Goal: Download file/media

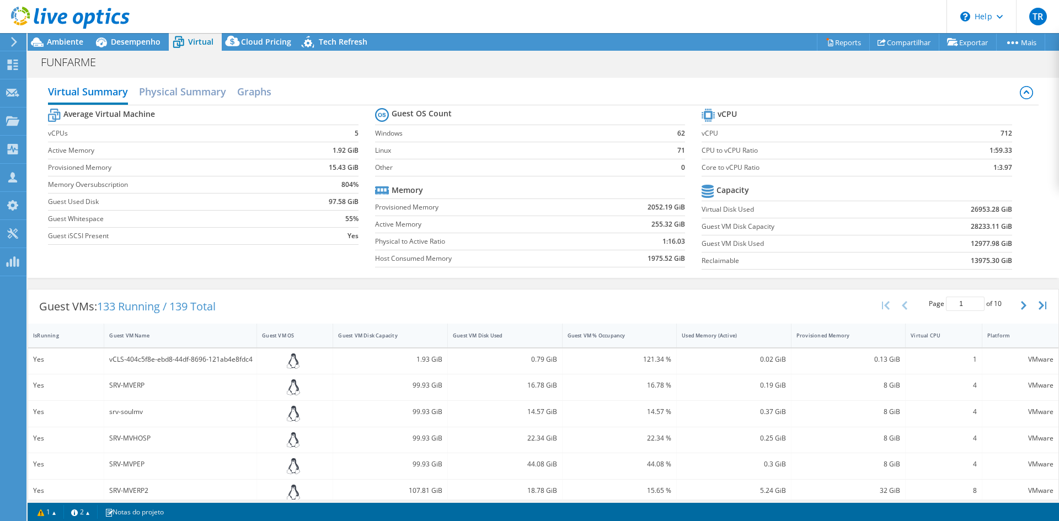
select select "SouthAmerica"
select select "USD"
click at [129, 35] on div at bounding box center [65, 18] width 130 height 37
click at [131, 42] on span "Desempenho" at bounding box center [136, 41] width 50 height 10
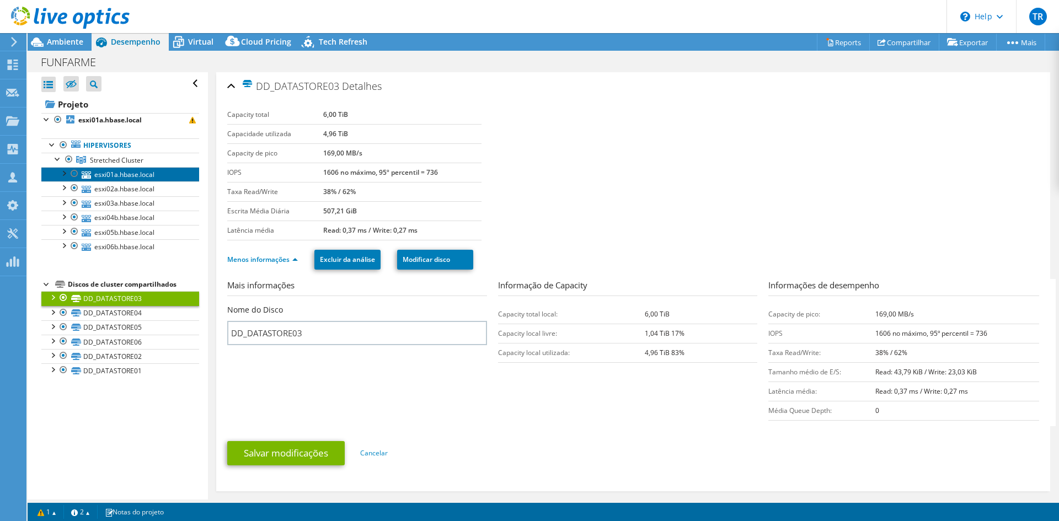
click at [111, 175] on link "esxi01a.hbase.local" at bounding box center [120, 174] width 158 height 14
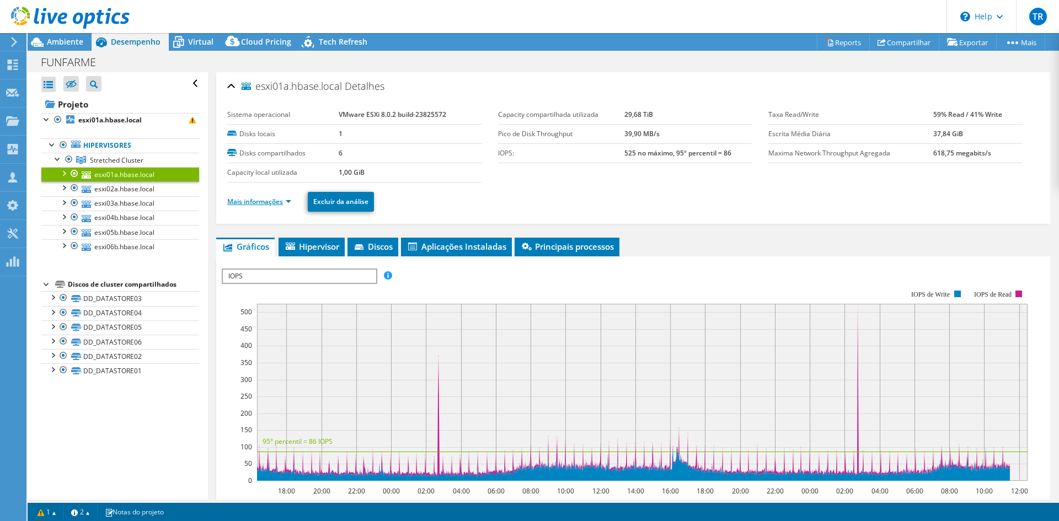
click at [291, 201] on link "Mais informações" at bounding box center [259, 201] width 64 height 9
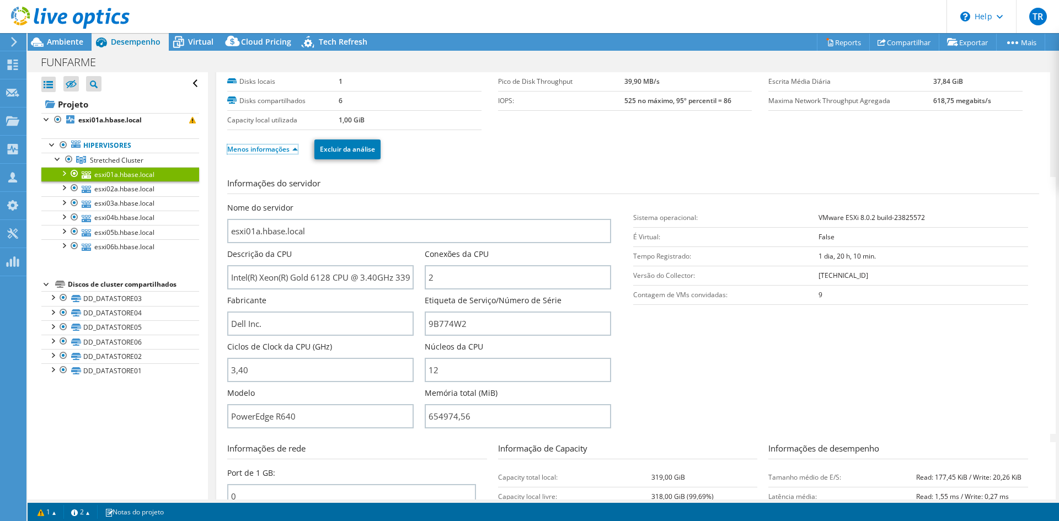
scroll to position [55, 0]
drag, startPoint x: 467, startPoint y: 413, endPoint x: 407, endPoint y: 406, distance: 60.0
click at [407, 200] on div "Nome do servidor esxi01a.hbase.local Descrição da CPU Intel(R) Xeon(R) Gold 612…" at bounding box center [424, 200] width 395 height 0
type input "65497456"
click at [68, 44] on span "Ambiente" at bounding box center [65, 41] width 36 height 10
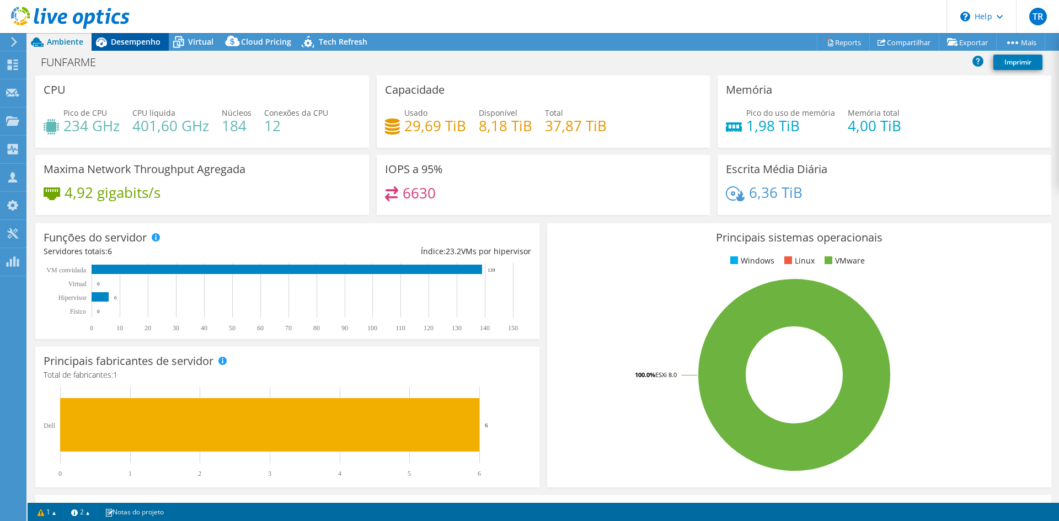
click at [125, 42] on span "Desempenho" at bounding box center [136, 41] width 50 height 10
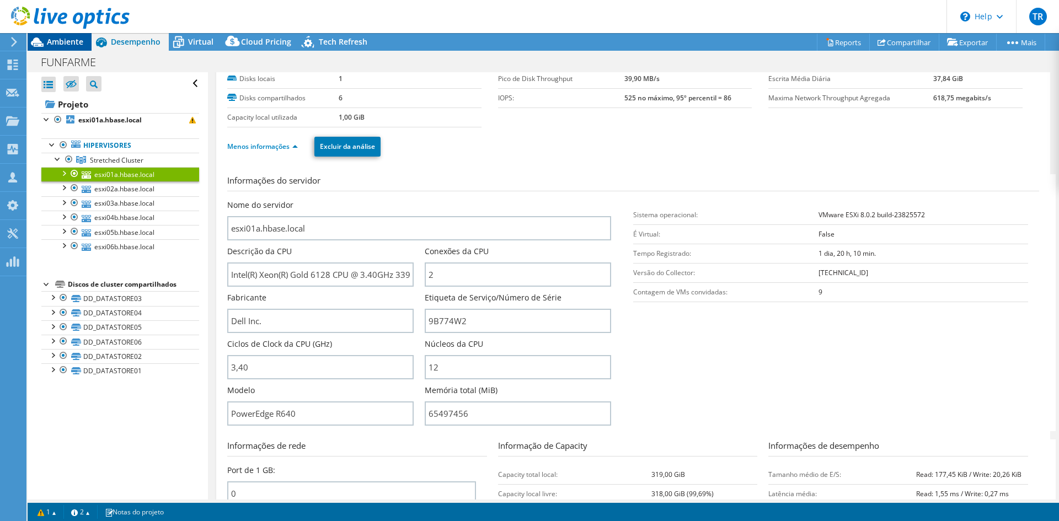
click at [57, 40] on span "Ambiente" at bounding box center [65, 41] width 36 height 10
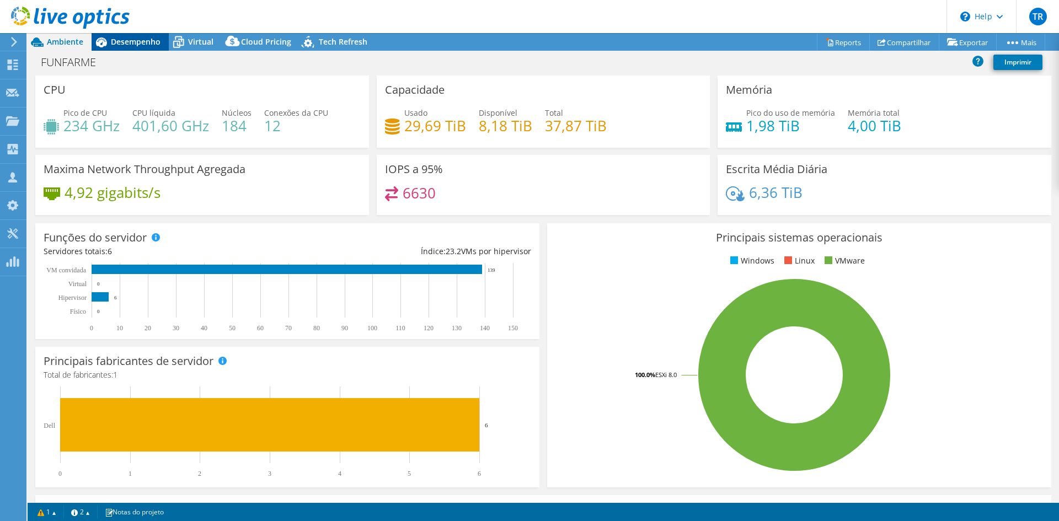
click at [122, 40] on span "Desempenho" at bounding box center [136, 41] width 50 height 10
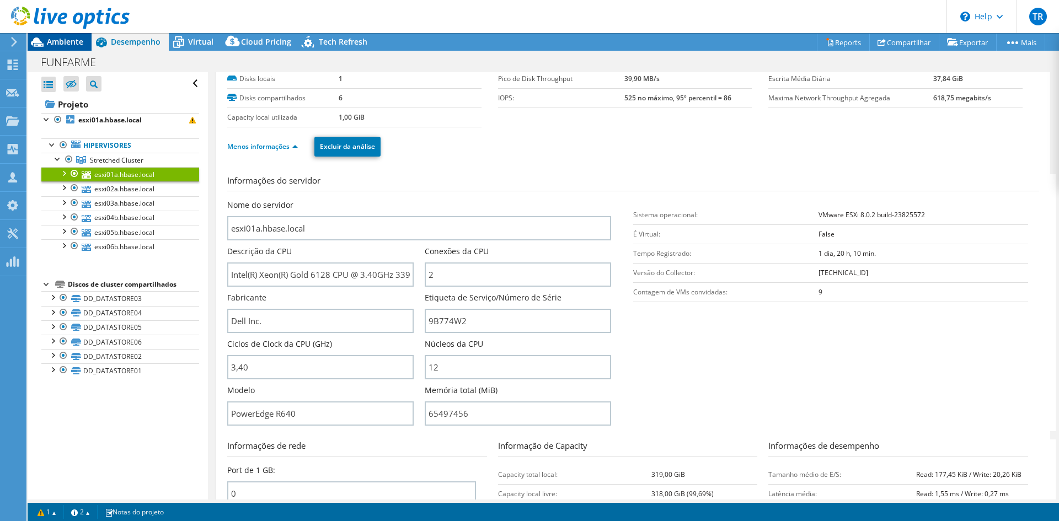
click at [58, 41] on span "Ambiente" at bounding box center [65, 41] width 36 height 10
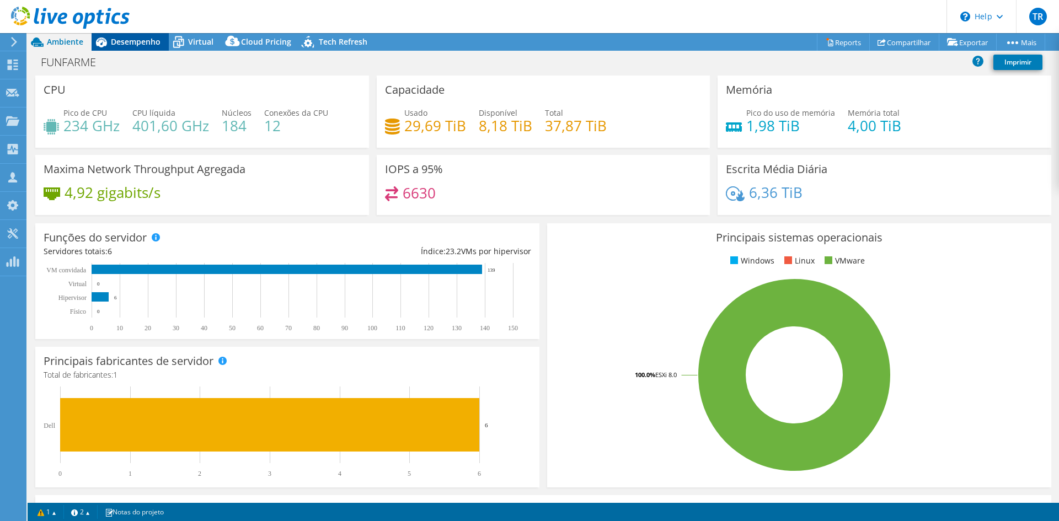
click at [142, 42] on span "Desempenho" at bounding box center [136, 41] width 50 height 10
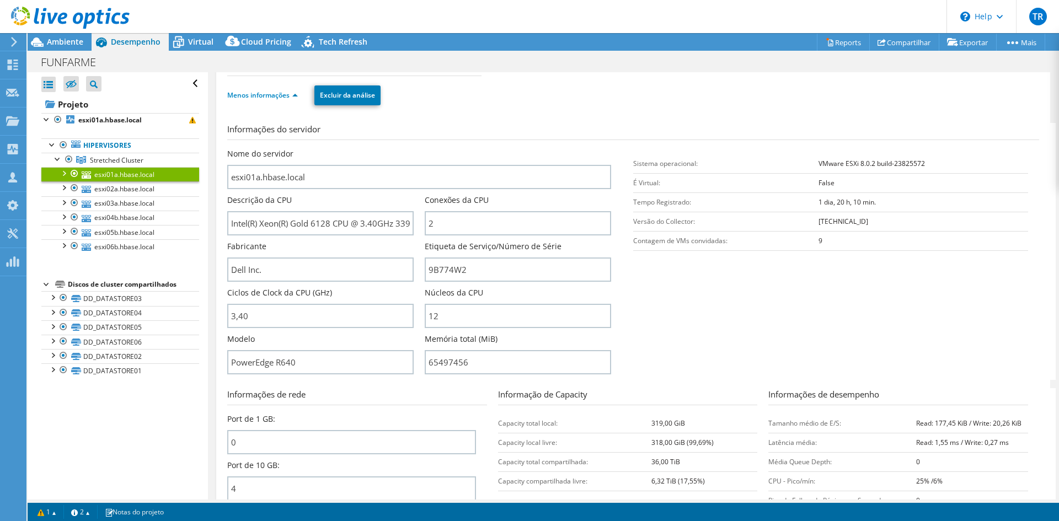
scroll to position [110, 0]
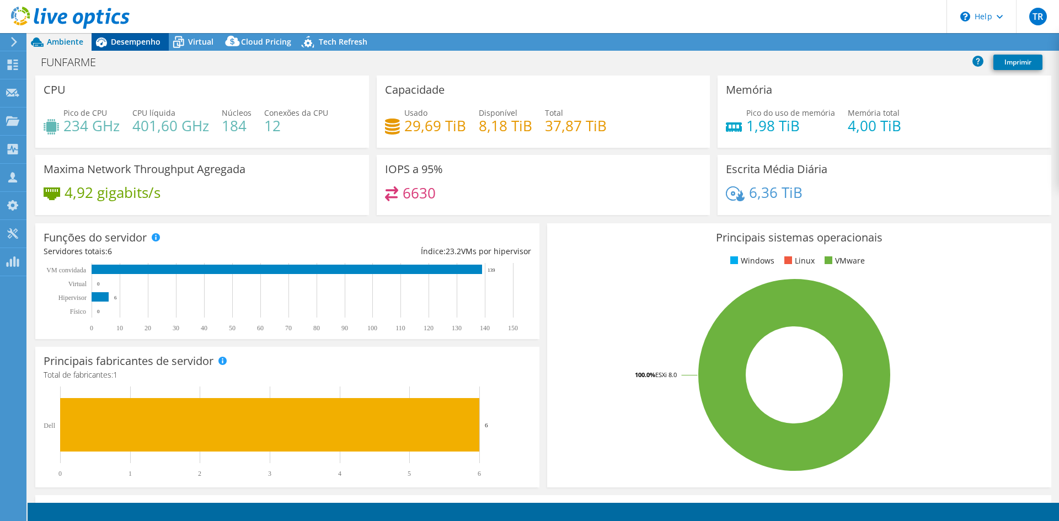
select select "SouthAmerica"
select select "USD"
click at [128, 43] on span "Desempenho" at bounding box center [136, 41] width 50 height 10
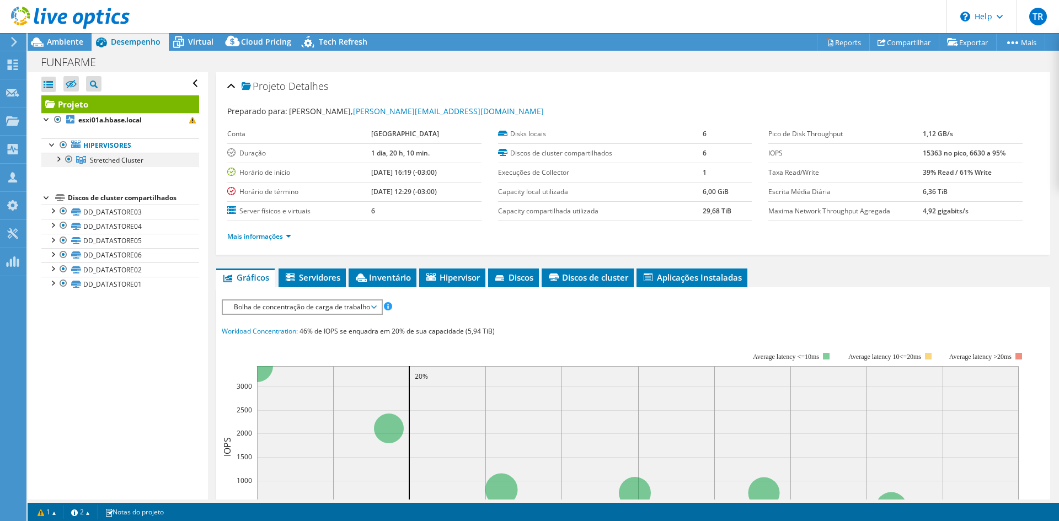
click at [61, 161] on div at bounding box center [57, 158] width 11 height 11
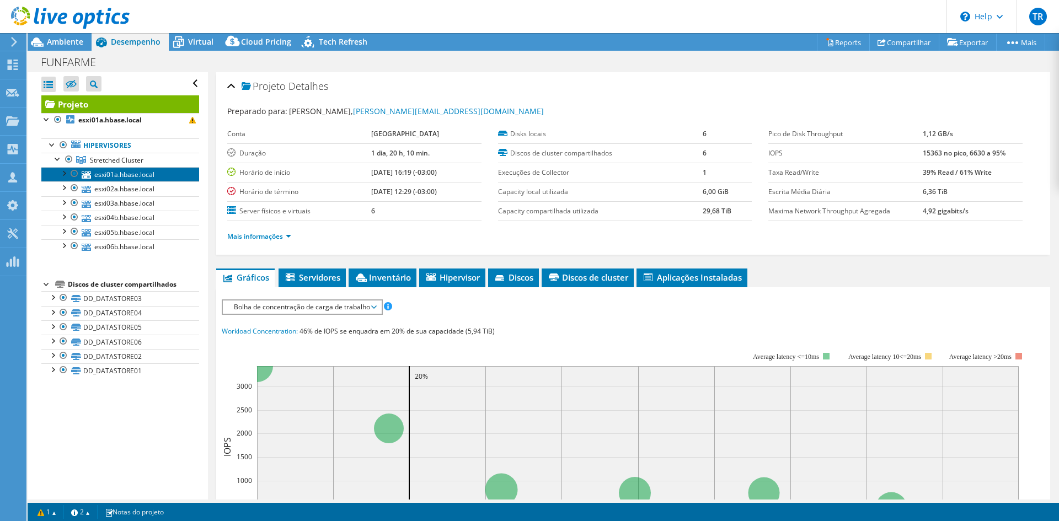
click at [109, 175] on link "esxi01a.hbase.local" at bounding box center [120, 174] width 158 height 14
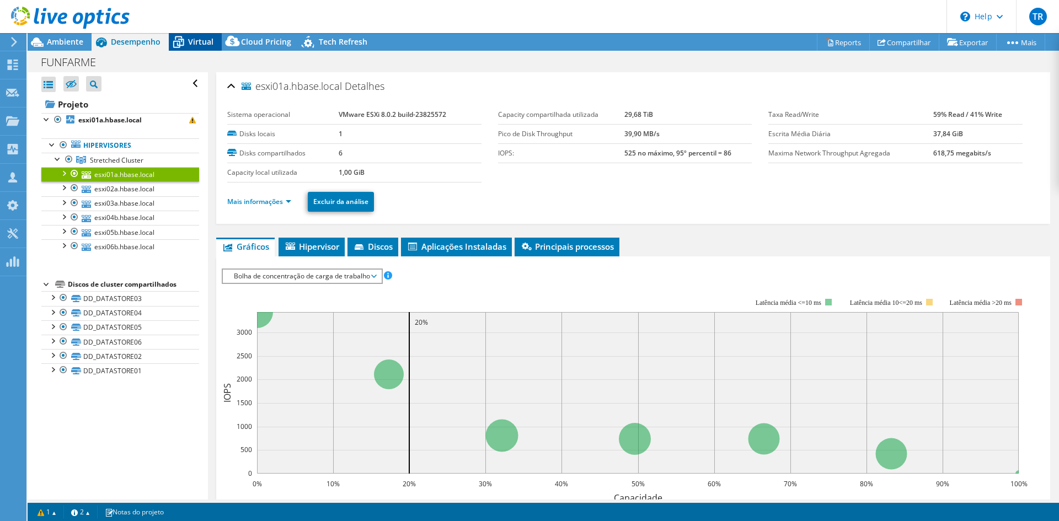
click at [191, 37] on span "Virtual" at bounding box center [200, 41] width 25 height 10
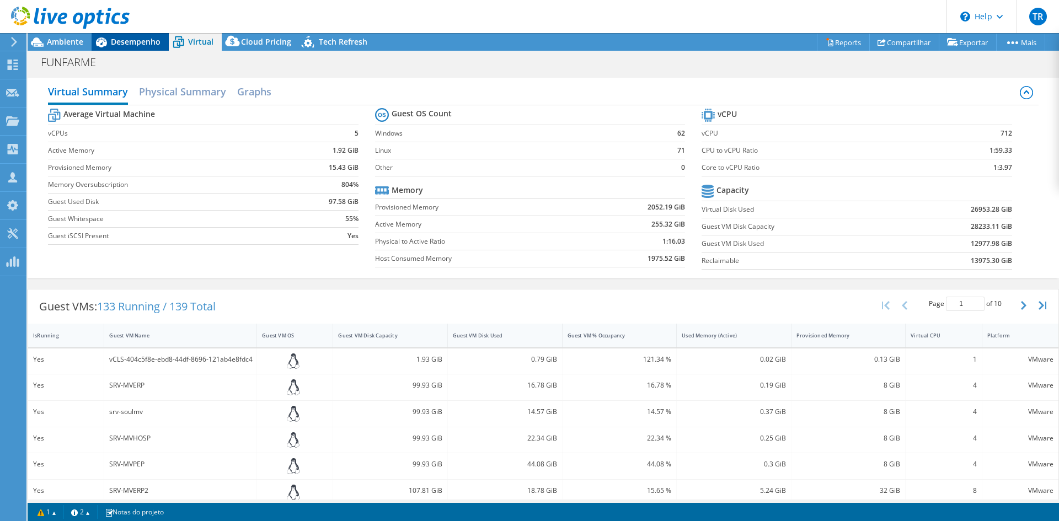
click at [111, 44] on span "Desempenho" at bounding box center [136, 41] width 50 height 10
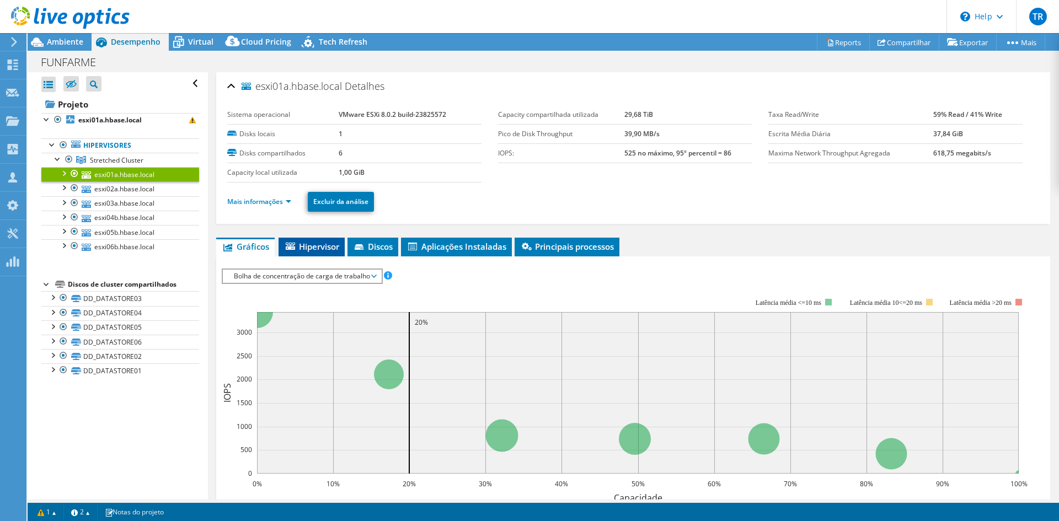
click at [324, 247] on span "Hipervisor" at bounding box center [311, 246] width 55 height 11
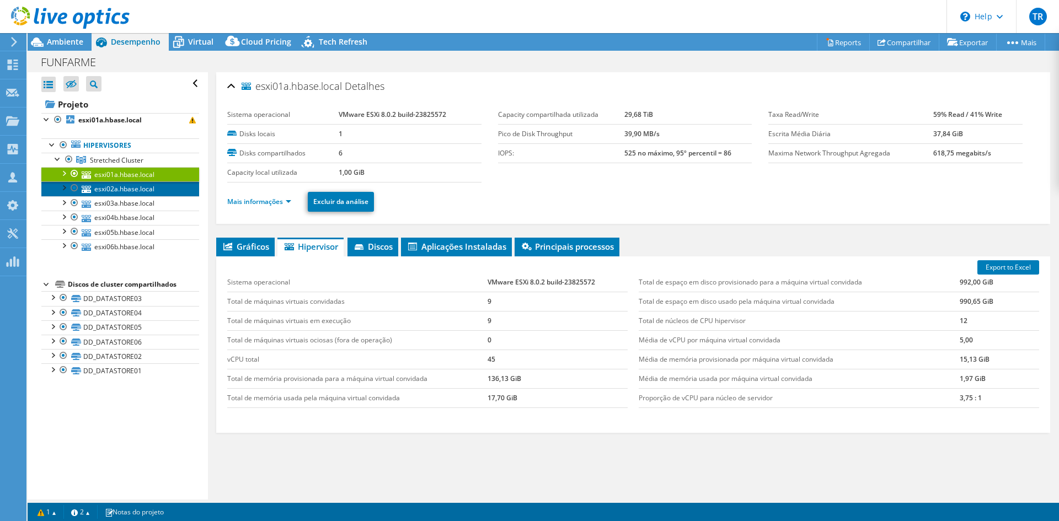
click at [126, 191] on link "esxi02a.hbase.local" at bounding box center [120, 188] width 158 height 14
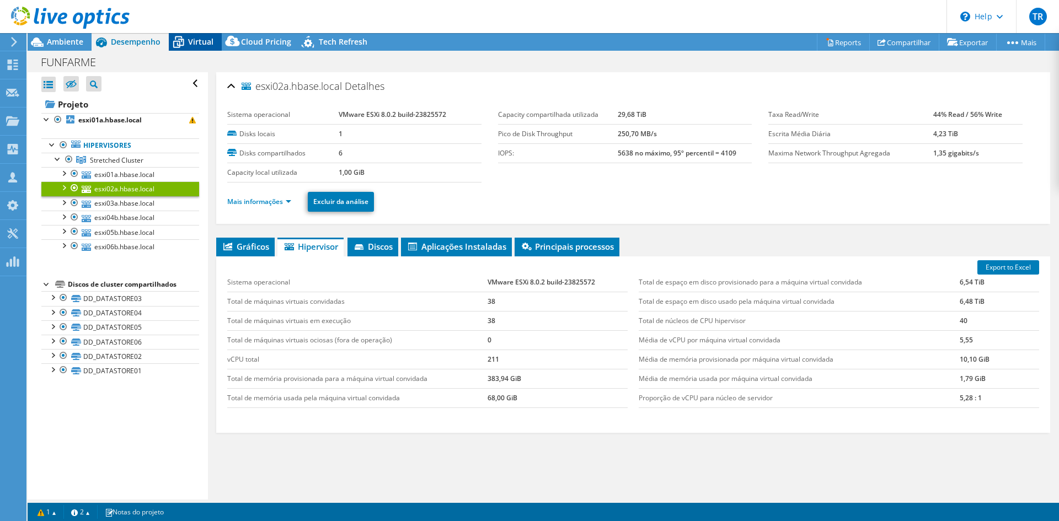
click at [205, 40] on span "Virtual" at bounding box center [200, 41] width 25 height 10
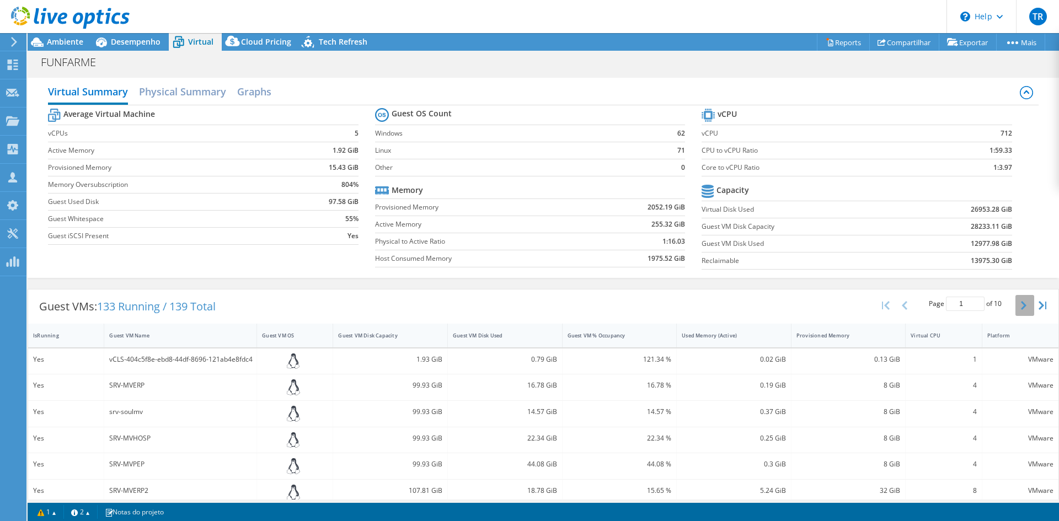
click at [1015, 306] on button "button" at bounding box center [1024, 305] width 19 height 21
type input "2"
click at [294, 415] on icon at bounding box center [294, 413] width 14 height 14
click at [292, 452] on div at bounding box center [295, 462] width 76 height 26
click at [292, 439] on icon at bounding box center [294, 437] width 14 height 14
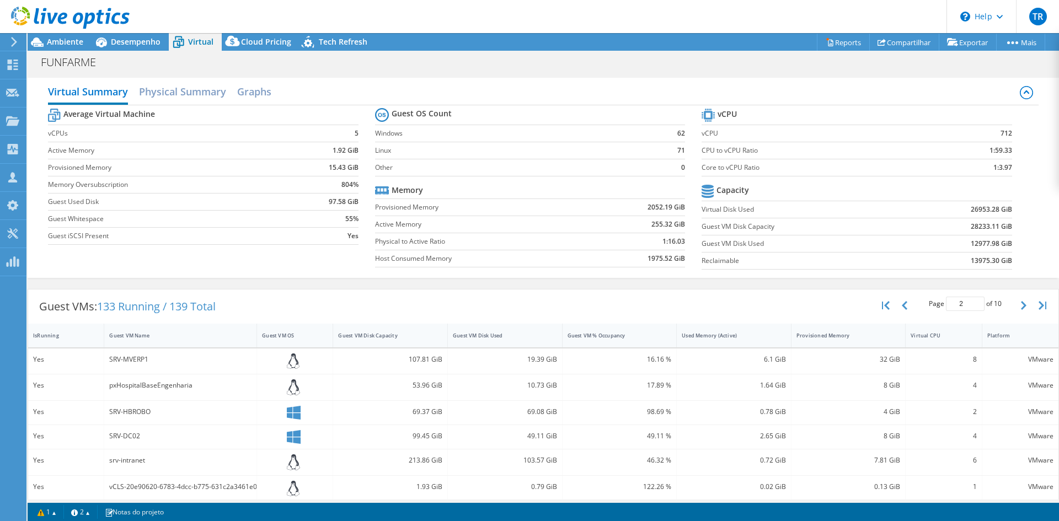
click at [292, 437] on icon at bounding box center [294, 437] width 14 height 14
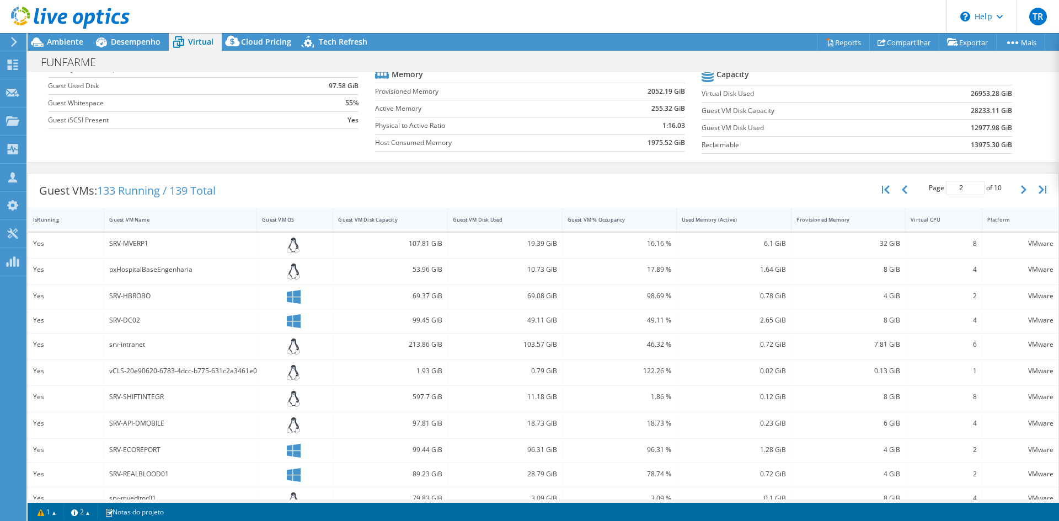
scroll to position [126, 0]
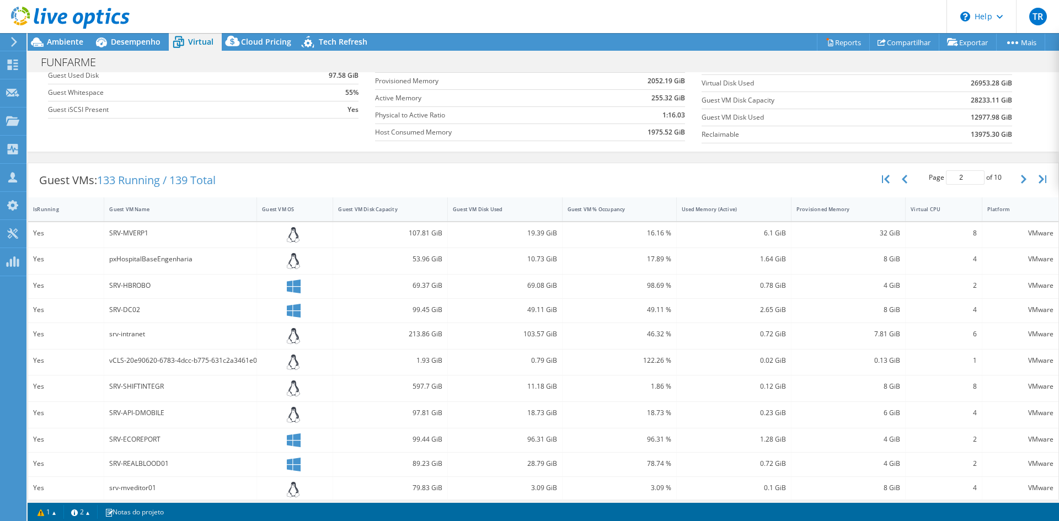
click at [297, 289] on icon at bounding box center [294, 287] width 14 height 14
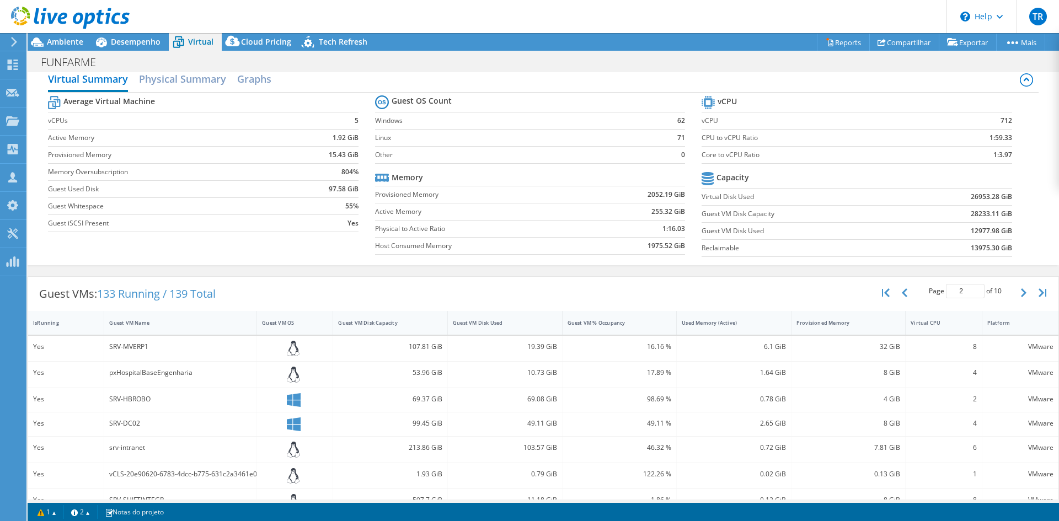
scroll to position [0, 0]
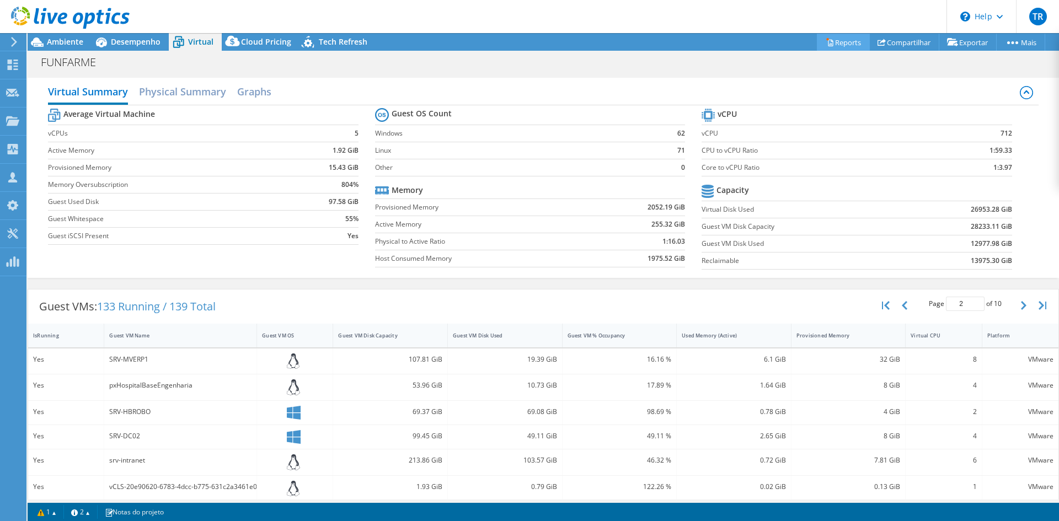
click at [832, 43] on link "Reports" at bounding box center [843, 42] width 53 height 17
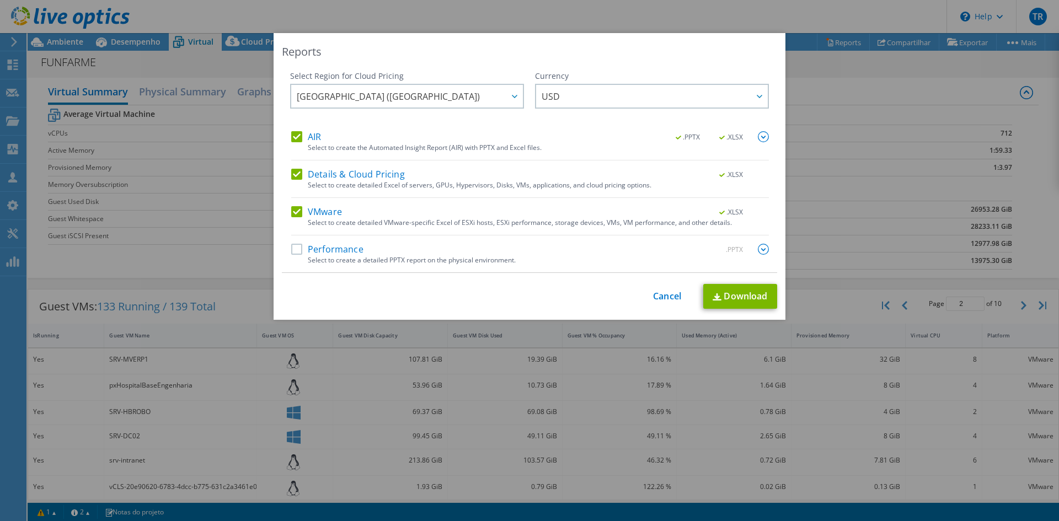
click at [295, 173] on label "Details & Cloud Pricing" at bounding box center [348, 174] width 114 height 11
click at [0, 0] on input "Details & Cloud Pricing" at bounding box center [0, 0] width 0 height 0
click at [291, 138] on label "AIR" at bounding box center [306, 136] width 30 height 11
click at [0, 0] on input "AIR" at bounding box center [0, 0] width 0 height 0
click at [751, 297] on link "Download" at bounding box center [740, 296] width 74 height 25
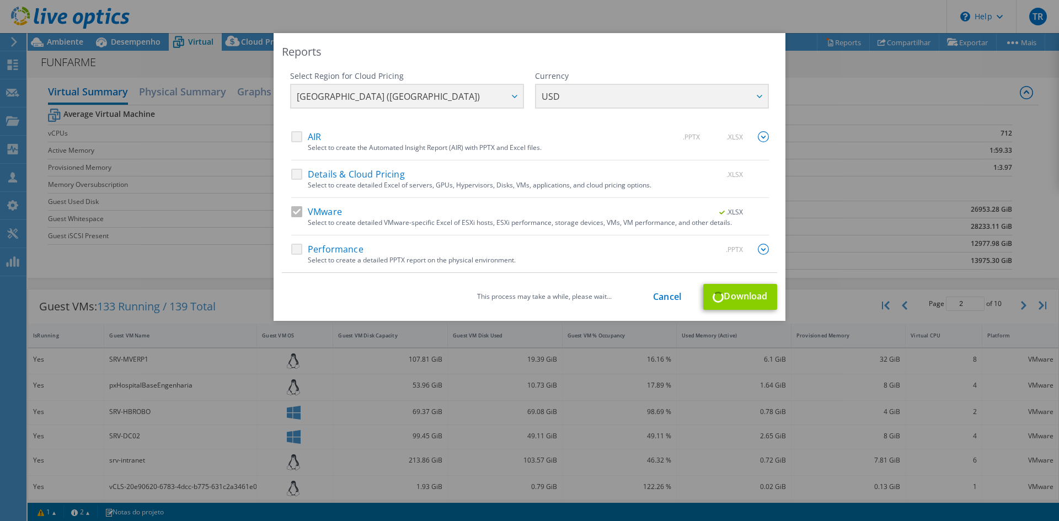
click at [751, 297] on div "This process may take a while, please wait... Cancel Download" at bounding box center [529, 297] width 495 height 26
click at [579, 6] on div "Reports Select Region for Cloud Pricing Asia Pacific (Hong Kong) Asia Pacific (…" at bounding box center [529, 260] width 1059 height 521
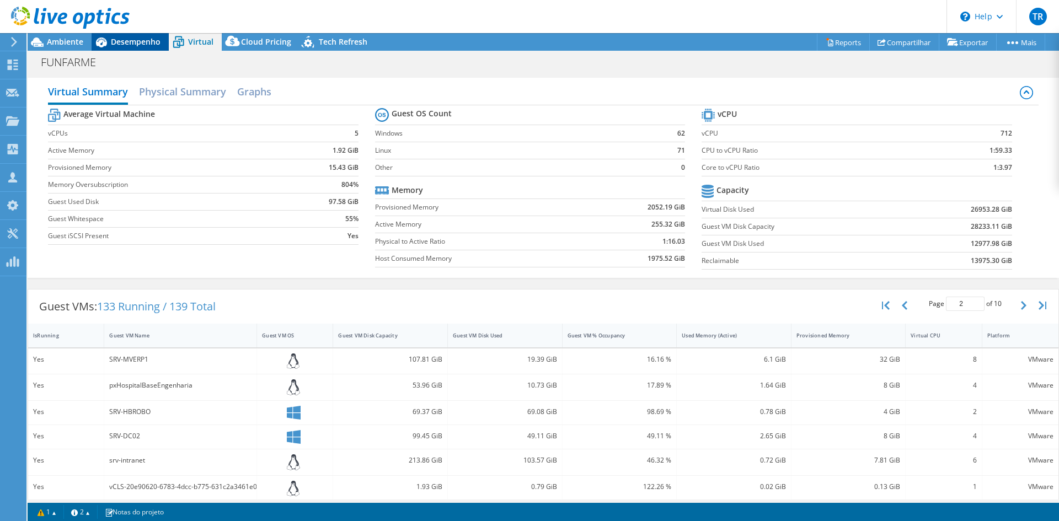
click at [125, 45] on span "Desempenho" at bounding box center [136, 41] width 50 height 10
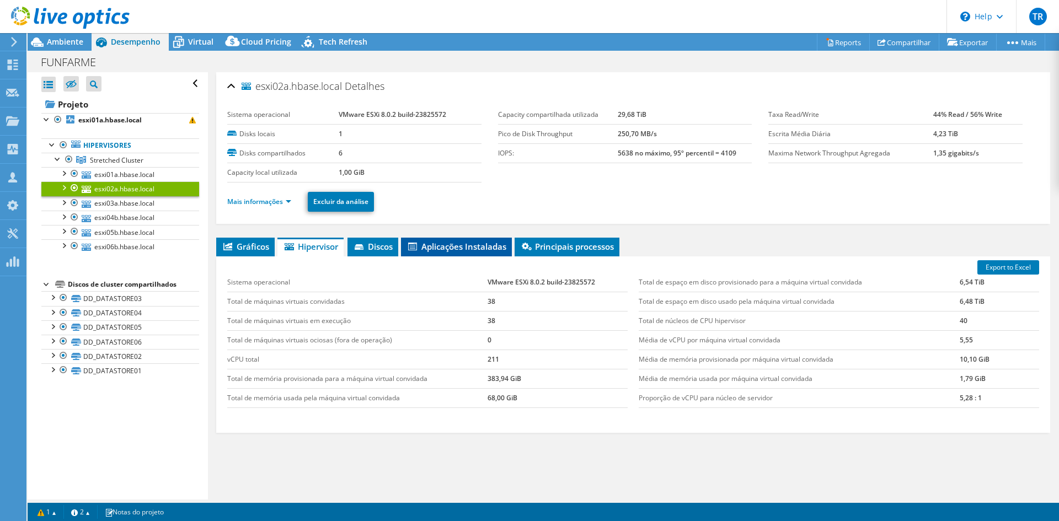
click at [457, 240] on li "Aplicações Instaladas" at bounding box center [456, 247] width 111 height 19
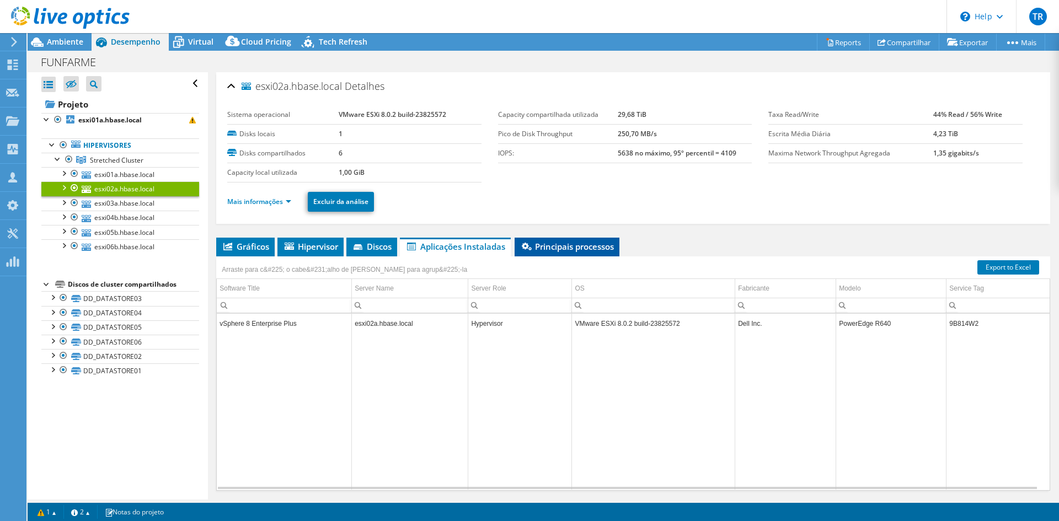
click at [578, 249] on span "Principais processos" at bounding box center [567, 246] width 94 height 11
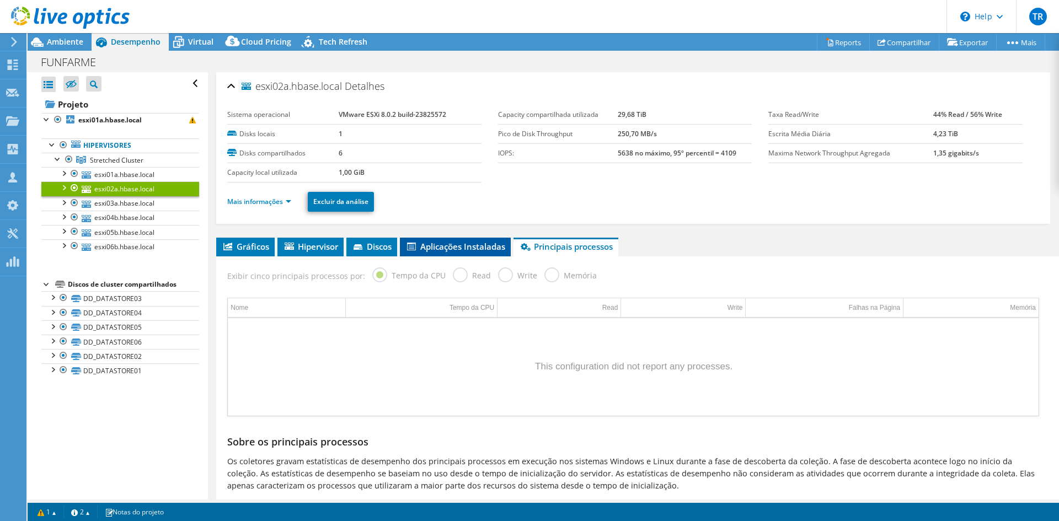
click at [453, 246] on span "Aplicações Instaladas" at bounding box center [455, 246] width 100 height 11
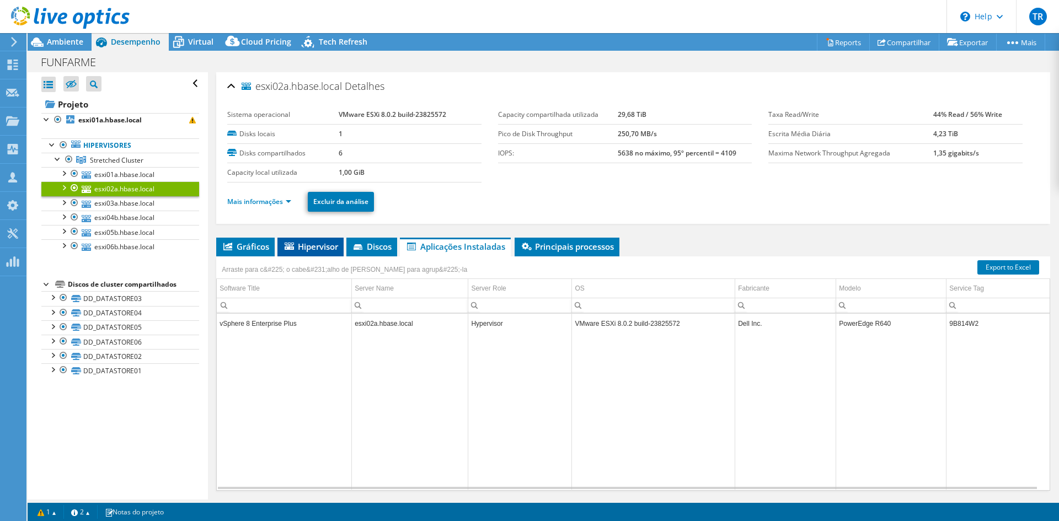
click at [304, 249] on span "Hipervisor" at bounding box center [310, 246] width 55 height 11
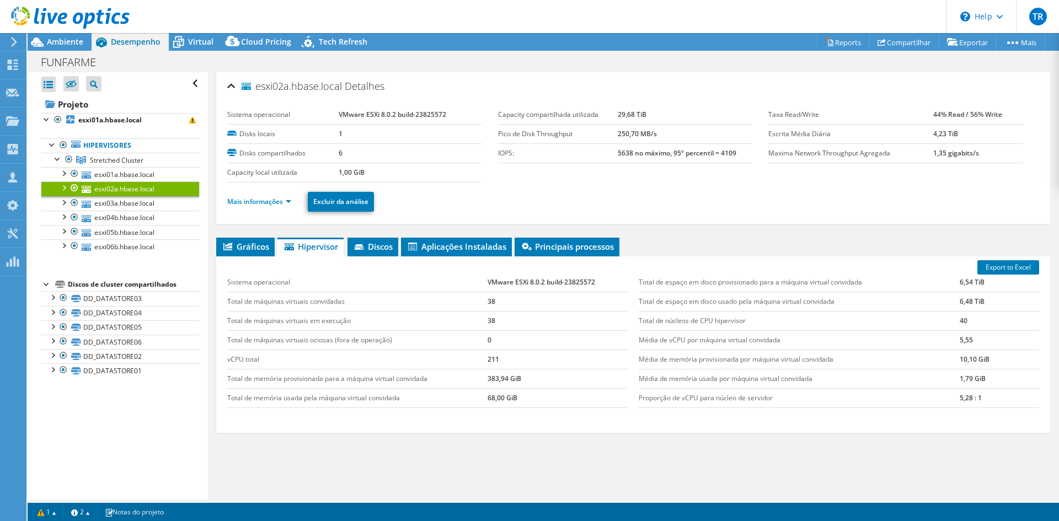
click at [260, 16] on header "TR [GEOGRAPHIC_DATA][PERSON_NAME][EMAIL_ADDRESS][PERSON_NAME][DOMAIN_NAME] PRO …" at bounding box center [529, 16] width 1059 height 33
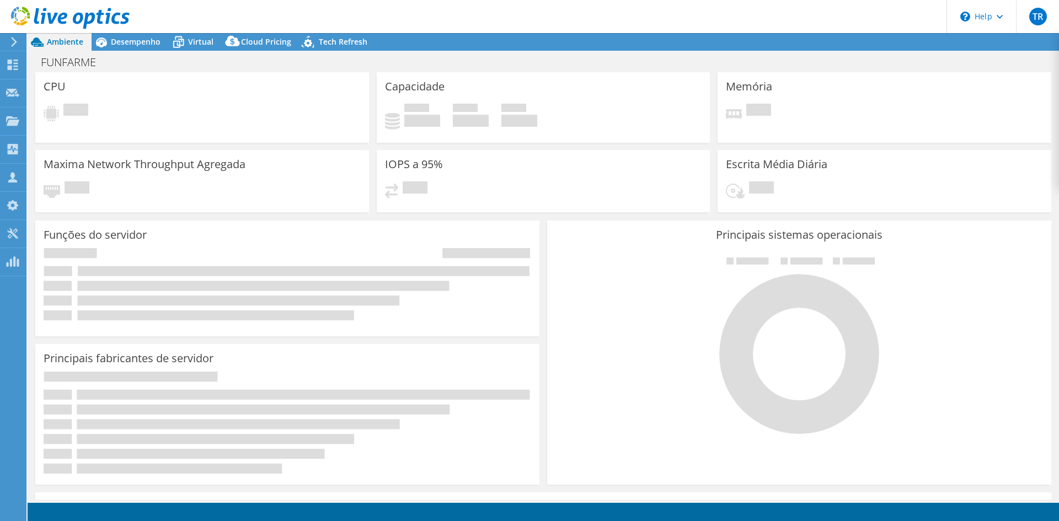
select select "SouthAmerica"
select select "USD"
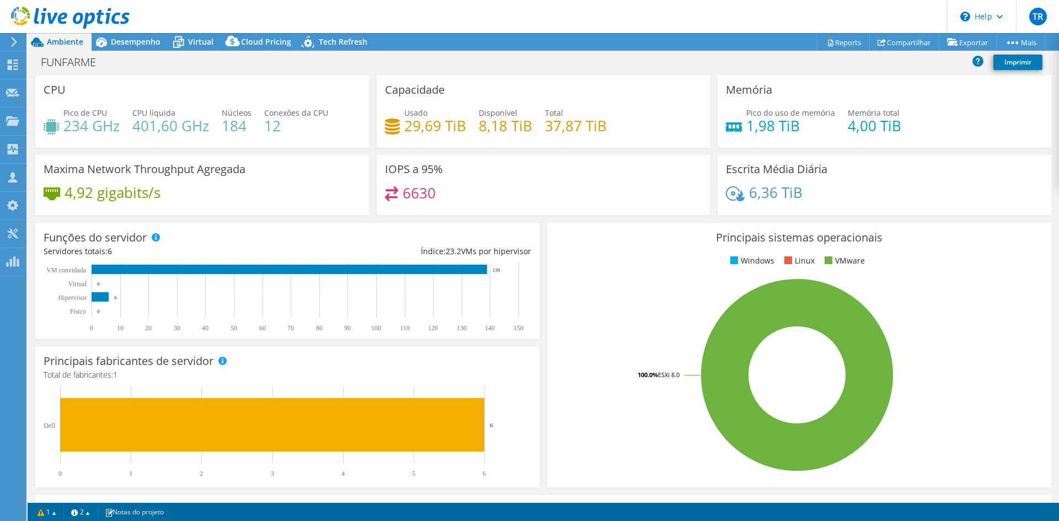
click at [493, 21] on header "TR [GEOGRAPHIC_DATA][PERSON_NAME][EMAIL_ADDRESS][PERSON_NAME][DOMAIN_NAME] PRO …" at bounding box center [529, 16] width 1059 height 33
click at [518, 22] on header "TR [GEOGRAPHIC_DATA][PERSON_NAME][EMAIL_ADDRESS][PERSON_NAME][DOMAIN_NAME] PRO …" at bounding box center [529, 16] width 1059 height 33
click at [550, 28] on header "TR [GEOGRAPHIC_DATA][PERSON_NAME][EMAIL_ADDRESS][PERSON_NAME][DOMAIN_NAME] PRO …" at bounding box center [529, 16] width 1059 height 33
